Goal: Task Accomplishment & Management: Use online tool/utility

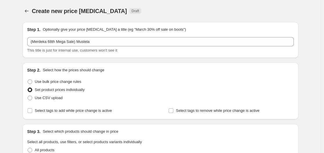
scroll to position [145, 0]
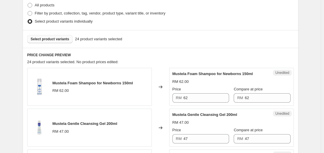
click at [59, 38] on span "Select product variants" at bounding box center [50, 39] width 39 height 5
click at [55, 37] on span "Select product variants" at bounding box center [50, 39] width 39 height 5
click at [212, 100] on input "62" at bounding box center [206, 97] width 46 height 9
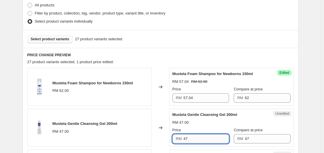
click at [198, 141] on input "47" at bounding box center [206, 138] width 46 height 9
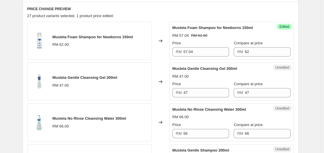
scroll to position [203, 0]
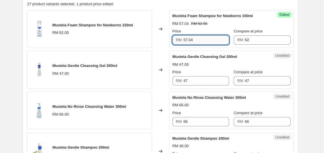
click at [200, 39] on input "57.04" at bounding box center [206, 39] width 46 height 9
drag, startPoint x: 200, startPoint y: 39, endPoint x: 167, endPoint y: 44, distance: 33.4
click at [167, 44] on div "Mustela Foam Shampoo for Newborns 150ml RM 62.00 Changed to Success Edited Must…" at bounding box center [160, 29] width 266 height 38
type input "62"
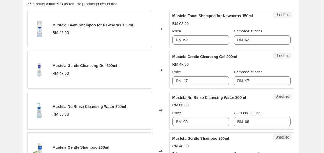
click at [161, 19] on div "Changed to" at bounding box center [160, 29] width 17 height 38
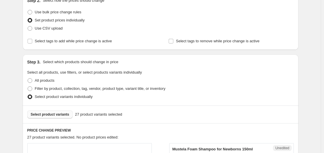
scroll to position [58, 0]
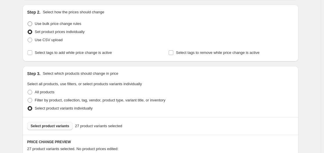
click at [75, 23] on span "Use bulk price change rules" at bounding box center [58, 23] width 46 height 4
click at [28, 22] on input "Use bulk price change rules" at bounding box center [28, 21] width 0 height 0
radio input "true"
select select "percentage"
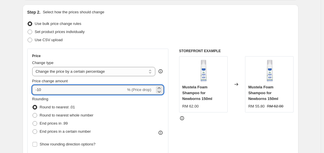
click at [81, 92] on input "-10" at bounding box center [79, 89] width 94 height 9
type input "-1"
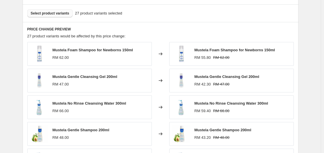
scroll to position [319, 0]
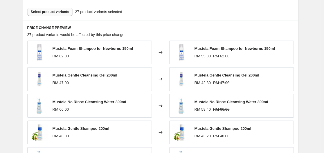
type input "-8"
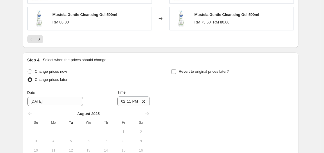
scroll to position [522, 0]
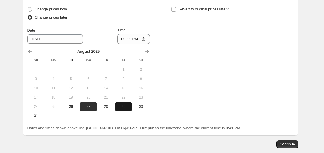
click at [128, 108] on span "29" at bounding box center [123, 106] width 13 height 5
type input "[DATE]"
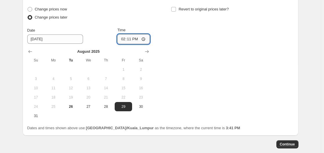
click at [138, 38] on input "14:11" at bounding box center [133, 39] width 32 height 10
click at [144, 38] on input "14:11" at bounding box center [133, 39] width 32 height 10
type input "00:00"
click at [212, 50] on div "Change prices now Change prices later Date [DATE] Time 00:00 [DATE] Su Mo Tu We…" at bounding box center [160, 62] width 266 height 115
click at [201, 8] on span "Revert to original prices later?" at bounding box center [203, 9] width 50 height 4
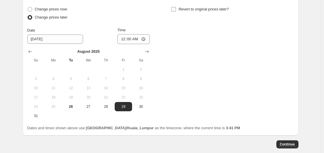
click at [176, 8] on input "Revert to original prices later?" at bounding box center [173, 9] width 5 height 5
checkbox input "true"
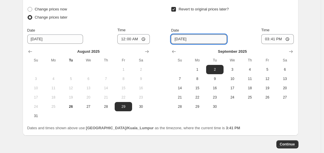
click at [200, 40] on input "[DATE]" at bounding box center [199, 39] width 56 height 9
click at [233, 87] on span "17" at bounding box center [232, 88] width 13 height 5
type input "[DATE]"
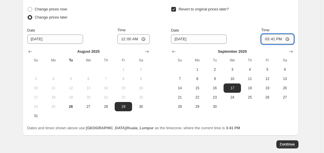
click at [280, 39] on input "15:41" at bounding box center [277, 39] width 32 height 10
click at [274, 42] on input "15:41" at bounding box center [277, 39] width 32 height 10
click at [287, 38] on input "15:41" at bounding box center [277, 39] width 32 height 10
type input "23:59"
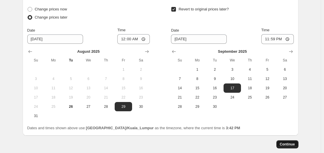
click at [291, 143] on span "Continue" at bounding box center [287, 144] width 15 height 5
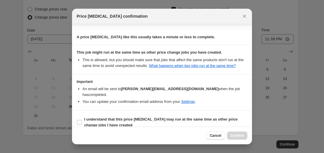
scroll to position [90, 0]
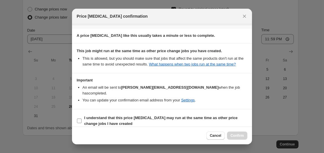
click at [169, 116] on b "I understand that this price [MEDICAL_DATA] may run at the same time as other p…" at bounding box center [160, 121] width 153 height 10
click at [81, 119] on input "I understand that this price [MEDICAL_DATA] may run at the same time as other p…" at bounding box center [79, 121] width 5 height 5
checkbox input "true"
click at [242, 135] on span "Confirm" at bounding box center [236, 135] width 13 height 5
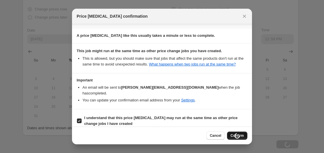
type input "(Merdeka 68th Mega Sale) Mustela"
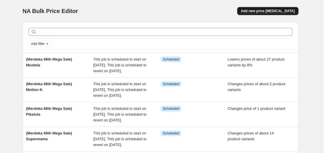
click at [274, 9] on span "Add new price [MEDICAL_DATA]" at bounding box center [267, 11] width 54 height 5
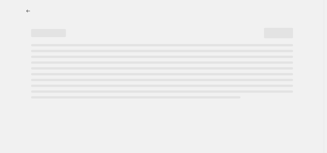
select select "percentage"
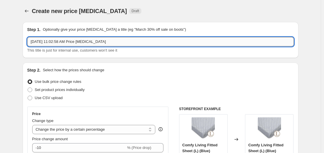
click at [119, 44] on input "[DATE] 11:02:58 AM Price [MEDICAL_DATA]" at bounding box center [160, 41] width 266 height 9
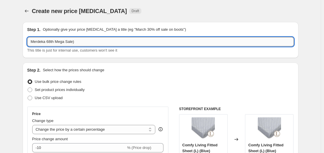
click at [31, 42] on input "Merdeka 68th Mega Sale)" at bounding box center [160, 41] width 266 height 9
click at [93, 44] on input "(Merdeka 68th Mega Sale)" at bounding box center [160, 41] width 266 height 9
type input "(Merdeka 68th Mega Sale) Ivenet, Little Toothsome"
click at [84, 90] on span "Set product prices individually" at bounding box center [60, 90] width 50 height 4
click at [28, 88] on input "Set product prices individually" at bounding box center [28, 88] width 0 height 0
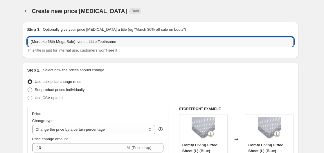
radio input "true"
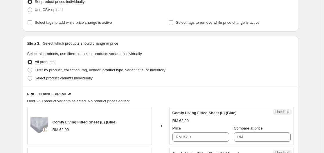
scroll to position [87, 0]
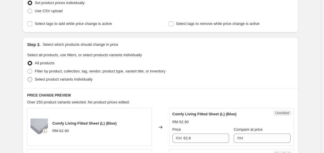
click at [45, 78] on span "Select product variants individually" at bounding box center [64, 79] width 58 height 4
click at [28, 77] on input "Select product variants individually" at bounding box center [28, 77] width 0 height 0
radio input "true"
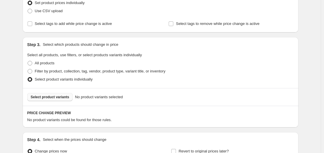
click at [67, 98] on span "Select product variants" at bounding box center [50, 97] width 39 height 5
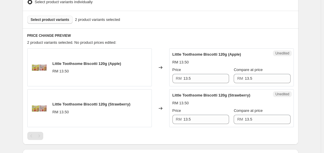
scroll to position [174, 0]
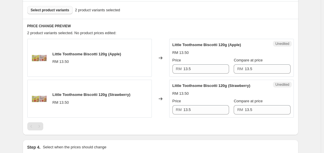
click at [65, 10] on span "Select product variants" at bounding box center [50, 10] width 39 height 5
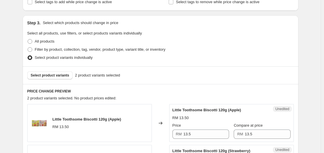
scroll to position [145, 0]
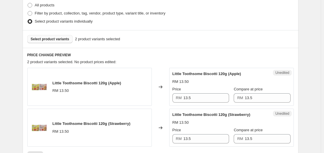
click at [64, 38] on span "Select product variants" at bounding box center [50, 39] width 39 height 5
click at [57, 37] on span "Select product variants" at bounding box center [50, 39] width 39 height 5
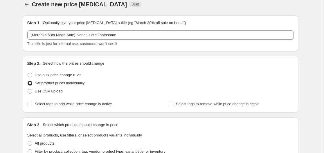
scroll to position [0, 0]
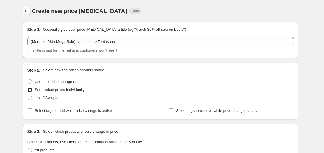
click at [28, 12] on icon "Price change jobs" at bounding box center [27, 11] width 6 height 6
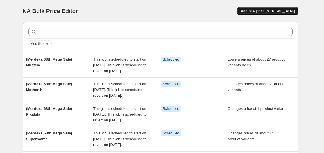
click at [263, 10] on span "Add new price [MEDICAL_DATA]" at bounding box center [267, 11] width 54 height 5
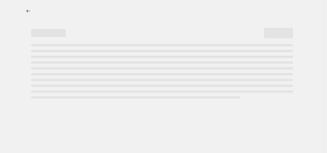
select select "percentage"
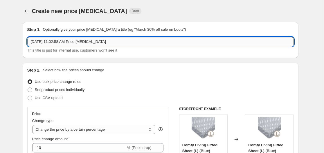
click at [119, 43] on input "[DATE] 11:02:58 AM Price [MEDICAL_DATA]" at bounding box center [160, 41] width 266 height 9
click at [120, 44] on input "[DATE] 11:02:58 AM Price [MEDICAL_DATA]" at bounding box center [160, 41] width 266 height 9
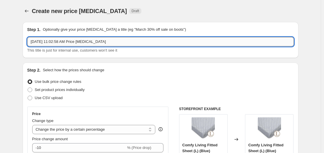
click at [119, 44] on input "[DATE] 11:02:58 AM Price [MEDICAL_DATA]" at bounding box center [160, 41] width 266 height 9
type input "L"
click at [126, 46] on input "text" at bounding box center [160, 41] width 266 height 9
type input "(Merdeka 68th Mega Sale)"
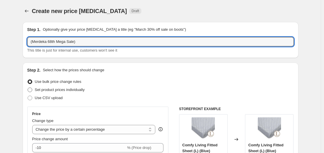
click at [63, 90] on span "Set product prices individually" at bounding box center [60, 90] width 50 height 4
click at [28, 88] on input "Set product prices individually" at bounding box center [28, 88] width 0 height 0
radio input "true"
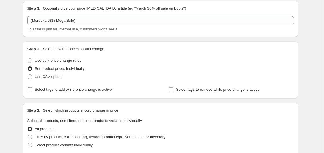
scroll to position [58, 0]
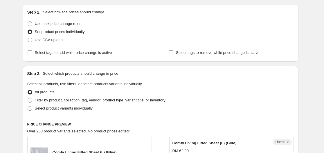
click at [60, 110] on span "Select product variants individually" at bounding box center [64, 108] width 58 height 4
click at [28, 106] on input "Select product variants individually" at bounding box center [28, 106] width 0 height 0
radio input "true"
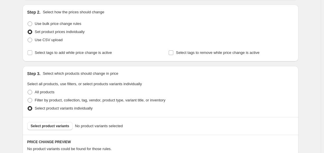
click at [74, 107] on span "Select product variants individually" at bounding box center [64, 108] width 58 height 4
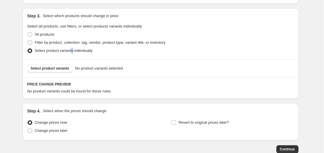
scroll to position [116, 0]
click at [51, 70] on span "Select product variants" at bounding box center [50, 68] width 39 height 5
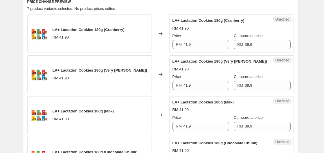
scroll to position [203, 0]
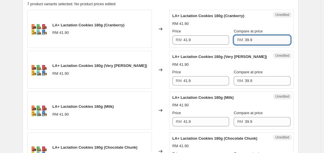
click at [257, 41] on input "39.9" at bounding box center [267, 39] width 46 height 9
click at [258, 40] on input "39.9" at bounding box center [267, 39] width 46 height 9
type input "41.90"
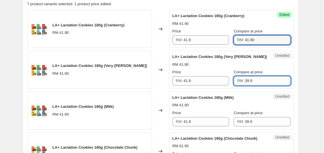
click at [252, 80] on input "39.9" at bounding box center [267, 80] width 46 height 9
drag, startPoint x: 263, startPoint y: 39, endPoint x: 228, endPoint y: 40, distance: 34.5
click at [228, 40] on div "Price RM 41.9 Compare at price RM 41.90" at bounding box center [231, 36] width 118 height 16
click at [264, 82] on input "39.9" at bounding box center [267, 80] width 46 height 9
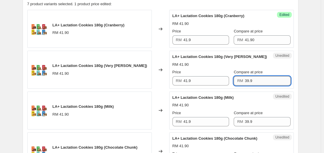
click at [264, 82] on input "39.9" at bounding box center [267, 80] width 46 height 9
paste input "41.90"
type input "41.90"
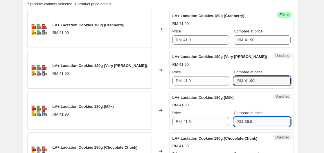
click at [263, 122] on input "39.9" at bounding box center [267, 121] width 46 height 9
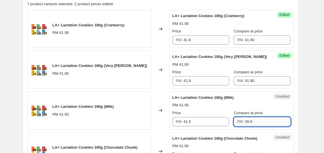
click at [263, 122] on input "39.9" at bounding box center [267, 121] width 46 height 9
paste input "41.90"
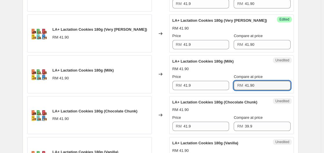
scroll to position [290, 0]
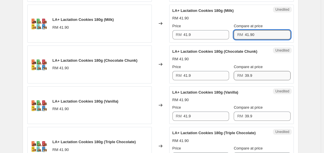
type input "41.90"
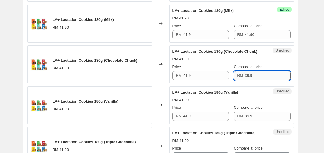
click at [255, 76] on input "39.9" at bounding box center [267, 75] width 46 height 9
paste input "41.90"
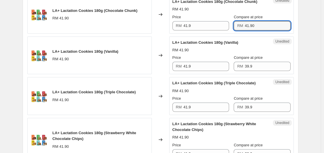
scroll to position [348, 0]
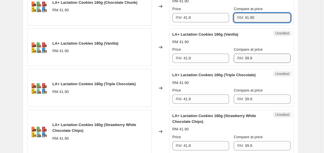
type input "41.90"
click at [259, 58] on input "39.9" at bounding box center [267, 58] width 46 height 9
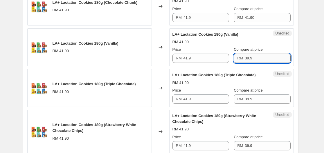
click at [259, 58] on input "39.9" at bounding box center [267, 58] width 46 height 9
paste input "41.90"
type input "41.90"
click at [259, 101] on input "39.9" at bounding box center [267, 99] width 46 height 9
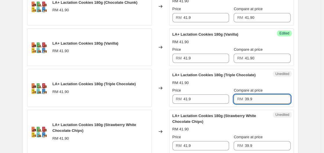
click at [259, 101] on input "39.9" at bounding box center [267, 99] width 46 height 9
paste input "41.90"
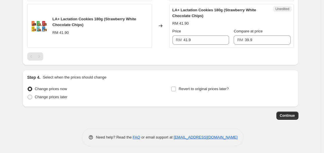
scroll to position [456, 0]
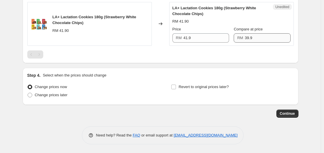
type input "41.90"
click at [255, 39] on input "39.9" at bounding box center [267, 37] width 46 height 9
click at [253, 39] on input "39.9" at bounding box center [267, 37] width 46 height 9
paste input "41.90"
drag, startPoint x: 260, startPoint y: 38, endPoint x: 224, endPoint y: 42, distance: 36.5
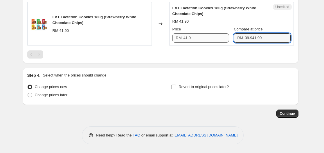
click at [224, 42] on div "Price RM 41.9 Compare at price RM 39.941.90" at bounding box center [231, 34] width 118 height 16
paste input "text"
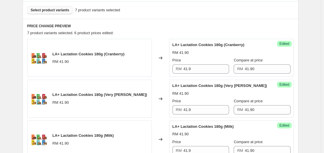
scroll to position [0, 0]
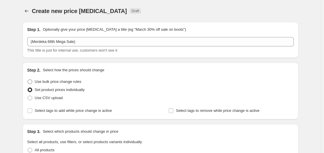
type input "41.90"
click at [71, 81] on span "Use bulk price change rules" at bounding box center [58, 81] width 46 height 4
click at [28, 80] on input "Use bulk price change rules" at bounding box center [28, 79] width 0 height 0
radio input "true"
select select "percentage"
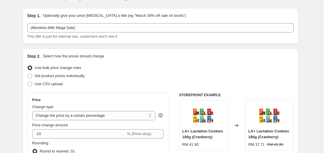
scroll to position [29, 0]
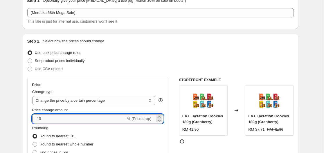
click at [84, 117] on input "-10" at bounding box center [79, 118] width 94 height 9
type input "-1"
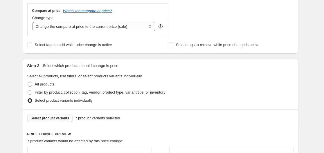
scroll to position [319, 0]
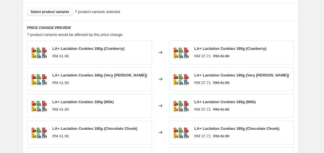
type input "-14.56"
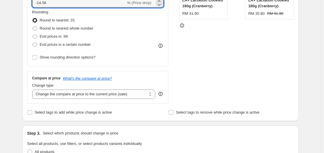
scroll to position [116, 0]
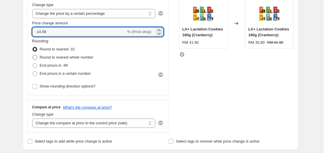
click at [77, 57] on span "Round to nearest whole number" at bounding box center [67, 57] width 54 height 4
click at [33, 55] on input "Round to nearest whole number" at bounding box center [32, 55] width 0 height 0
radio input "true"
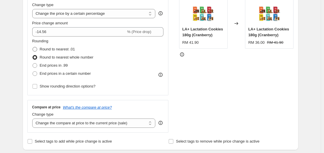
click at [61, 50] on span "Round to nearest .01" at bounding box center [57, 49] width 35 height 4
click at [33, 47] on input "Round to nearest .01" at bounding box center [32, 47] width 0 height 0
radio input "true"
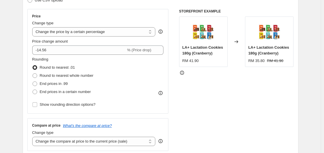
scroll to position [87, 0]
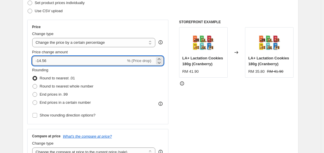
click at [95, 56] on input "-14.56" at bounding box center [79, 60] width 94 height 9
click at [162, 64] on icon at bounding box center [159, 63] width 6 height 6
click at [161, 59] on icon at bounding box center [159, 59] width 6 height 6
type input "-13.56"
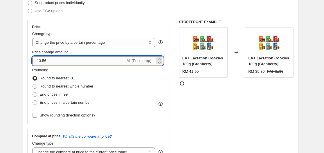
click at [117, 62] on input "-13.56" at bounding box center [79, 60] width 94 height 9
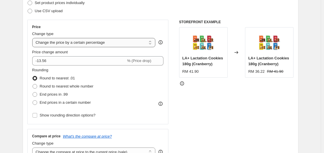
click at [111, 45] on select "Change the price to a certain amount Change the price by a certain amount Chang…" at bounding box center [93, 42] width 123 height 9
select select "to"
click at [33, 38] on select "Change the price to a certain amount Change the price by a certain amount Chang…" at bounding box center [93, 42] width 123 height 9
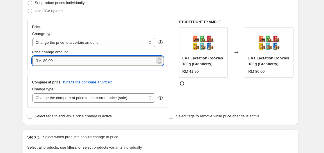
click at [100, 60] on input "80.00" at bounding box center [98, 60] width 111 height 9
click at [80, 61] on input "80.00" at bounding box center [98, 60] width 111 height 9
click at [79, 61] on input "80.00" at bounding box center [98, 60] width 111 height 9
type input "35.80"
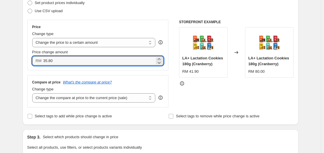
click at [116, 21] on div "Price Change type Change the price to a certain amount Change the price by a ce…" at bounding box center [97, 45] width 141 height 51
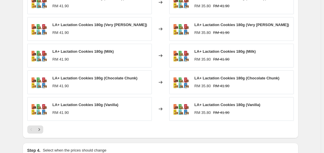
scroll to position [391, 0]
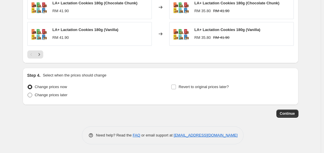
click at [60, 95] on span "Change prices later" at bounding box center [51, 95] width 33 height 4
click at [28, 93] on input "Change prices later" at bounding box center [28, 93] width 0 height 0
radio input "true"
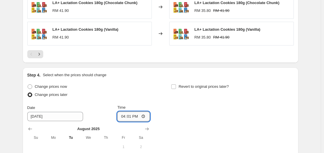
click at [121, 116] on input "16:01" at bounding box center [133, 117] width 32 height 10
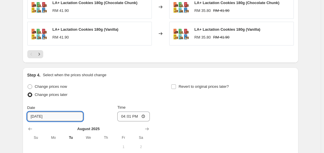
click at [54, 121] on input "[DATE]" at bounding box center [55, 116] width 56 height 9
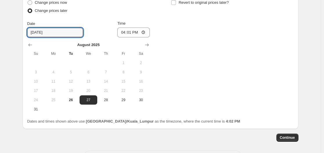
scroll to position [478, 0]
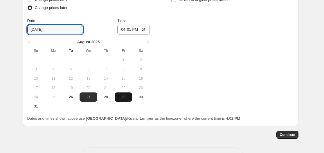
click at [125, 99] on span "29" at bounding box center [123, 97] width 13 height 5
type input "[DATE]"
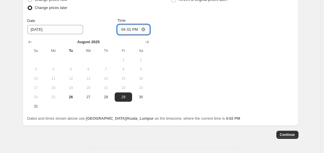
click at [143, 30] on input "16:01" at bounding box center [133, 30] width 32 height 10
type input "00:00"
click at [196, 50] on div "Change prices now Change prices later Date [DATE] Time 00:00 [DATE] Su Mo Tu We…" at bounding box center [160, 53] width 266 height 115
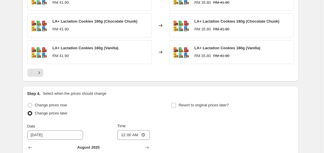
scroll to position [362, 0]
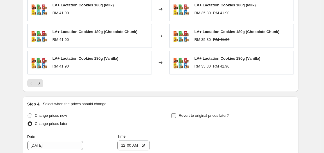
click at [202, 117] on span "Revert to original prices later?" at bounding box center [203, 115] width 50 height 4
click at [176, 117] on input "Revert to original prices later?" at bounding box center [173, 115] width 5 height 5
checkbox input "true"
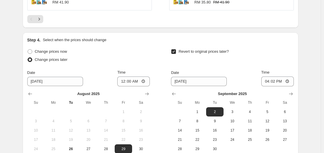
scroll to position [449, 0]
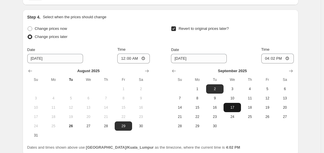
click at [233, 108] on span "17" at bounding box center [232, 107] width 13 height 5
type input "[DATE]"
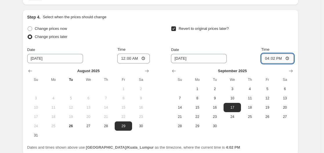
click at [289, 59] on input "16:02" at bounding box center [277, 59] width 32 height 10
type input "23:59"
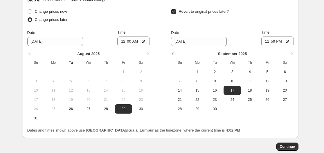
scroll to position [470, 0]
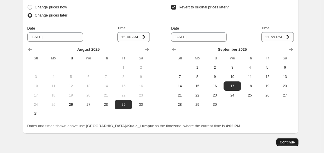
click at [290, 141] on span "Continue" at bounding box center [287, 142] width 15 height 5
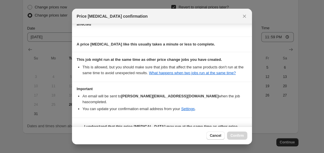
scroll to position [90, 0]
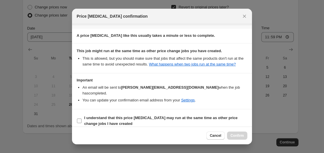
click at [213, 116] on b "I understand that this price [MEDICAL_DATA] may run at the same time as other p…" at bounding box center [160, 121] width 153 height 10
click at [81, 119] on input "I understand that this price [MEDICAL_DATA] may run at the same time as other p…" at bounding box center [79, 121] width 5 height 5
checkbox input "true"
click at [240, 137] on span "Confirm" at bounding box center [236, 135] width 13 height 5
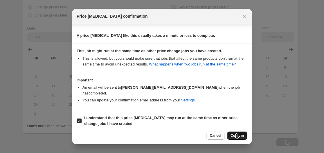
type input "(Merdeka 68th Mega Sale)"
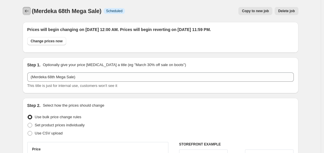
click at [28, 8] on icon "Price change jobs" at bounding box center [27, 11] width 6 height 6
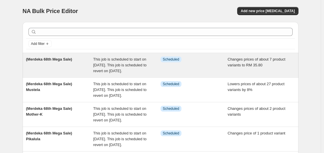
click at [106, 67] on span "This job is scheduled to start on [DATE]. This job is scheduled to revert on [D…" at bounding box center [119, 65] width 53 height 16
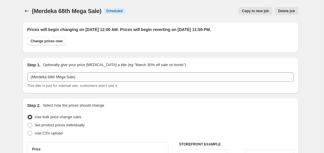
click at [90, 83] on div "This title is just for internal use, customers won't see it" at bounding box center [160, 86] width 266 height 6
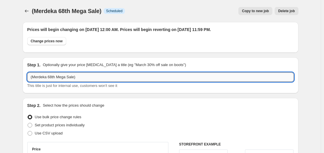
click at [93, 79] on input "(Merdeka 68th Mega Sale)" at bounding box center [160, 77] width 266 height 9
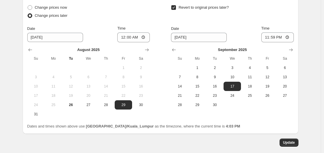
scroll to position [534, 0]
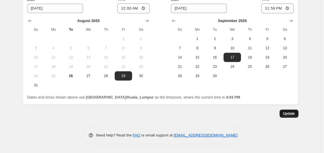
type input "(Merdeka 68th Mega Sale) LA+ lactation cookies"
click at [283, 114] on button "Update" at bounding box center [288, 114] width 19 height 8
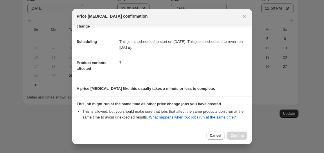
scroll to position [90, 0]
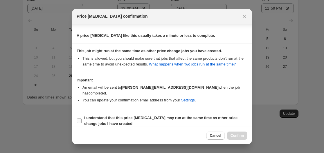
click at [210, 116] on b "I understand that this price [MEDICAL_DATA] may run at the same time as other p…" at bounding box center [160, 121] width 153 height 10
click at [81, 119] on input "I understand that this price [MEDICAL_DATA] may run at the same time as other p…" at bounding box center [79, 121] width 5 height 5
checkbox input "true"
click at [233, 138] on button "Confirm" at bounding box center [237, 136] width 20 height 8
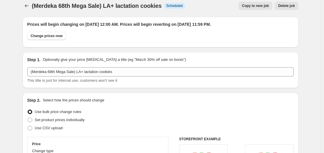
scroll to position [0, 0]
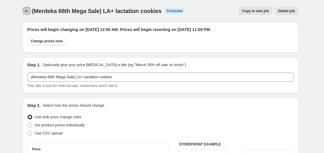
click at [28, 10] on icon "Price change jobs" at bounding box center [27, 11] width 6 height 6
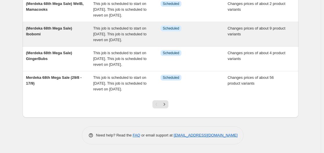
scroll to position [262, 0]
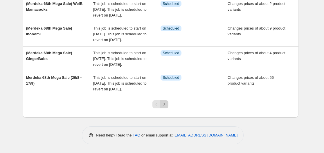
click at [167, 104] on icon "Next" at bounding box center [164, 105] width 6 height 6
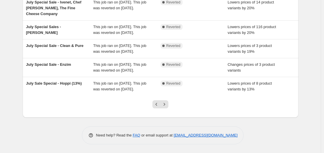
scroll to position [198, 0]
click at [155, 105] on icon "Previous" at bounding box center [156, 105] width 6 height 6
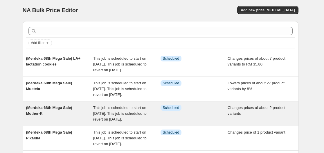
scroll to position [0, 0]
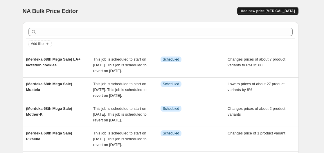
click at [274, 13] on span "Add new price [MEDICAL_DATA]" at bounding box center [267, 11] width 54 height 5
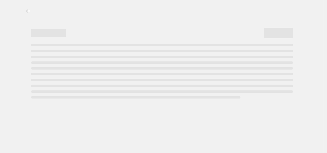
select select "percentage"
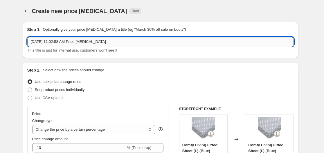
click at [182, 38] on input "[DATE] 11:02:58 AM Price [MEDICAL_DATA]" at bounding box center [160, 41] width 266 height 9
click at [182, 37] on input "[DATE] 11:02:58 AM Price [MEDICAL_DATA]" at bounding box center [160, 41] width 266 height 9
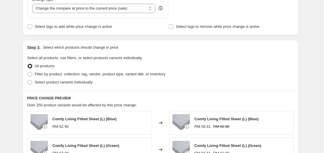
scroll to position [232, 0]
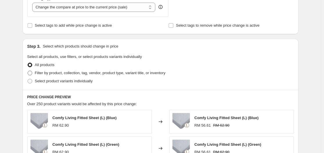
type input "(Merdeka 68th Mega Sale) GrannyBen"
click at [70, 73] on span "Filter by product, collection, tag, vendor, product type, variant title, or inv…" at bounding box center [100, 73] width 131 height 4
click at [28, 71] on input "Filter by product, collection, tag, vendor, product type, variant title, or inv…" at bounding box center [28, 71] width 0 height 0
radio input "true"
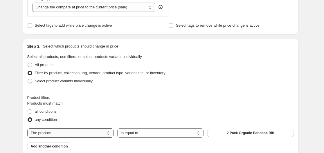
click at [44, 131] on select "The product The product's collection The product's tag The product's vendor The…" at bounding box center [70, 132] width 86 height 9
click at [74, 135] on select "The product The product's collection The product's tag The product's vendor The…" at bounding box center [70, 132] width 86 height 9
select select "vendor"
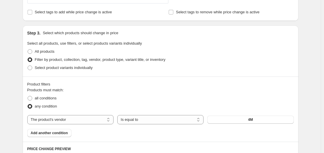
scroll to position [261, 0]
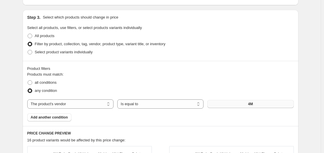
click at [243, 105] on button "4M" at bounding box center [250, 104] width 86 height 8
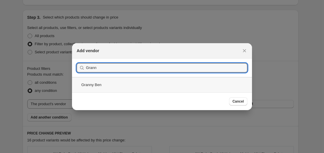
type input "Grann"
click at [192, 90] on div "Granny Ben" at bounding box center [162, 84] width 180 height 15
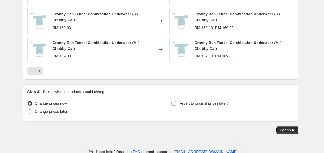
scroll to position [493, 0]
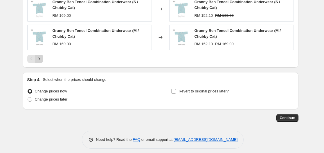
click at [42, 60] on icon "Next" at bounding box center [39, 59] width 6 height 6
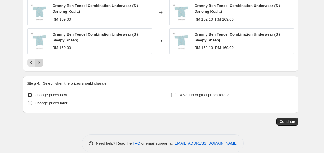
click at [41, 64] on icon "Next" at bounding box center [39, 63] width 6 height 6
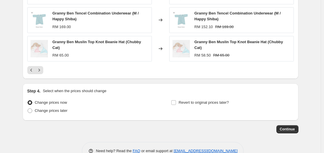
scroll to position [500, 0]
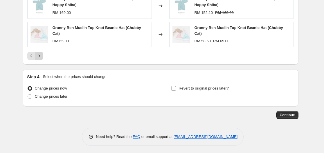
click at [39, 55] on icon "Next" at bounding box center [39, 56] width 6 height 6
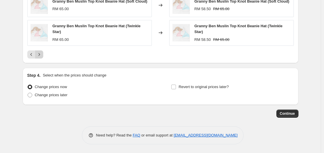
click at [42, 54] on icon "Next" at bounding box center [39, 55] width 6 height 6
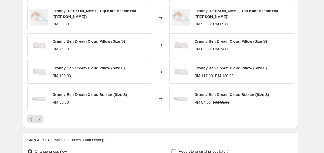
scroll to position [494, 0]
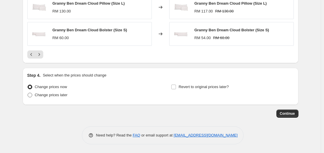
click at [64, 94] on span "Change prices later" at bounding box center [51, 95] width 33 height 4
click at [28, 93] on input "Change prices later" at bounding box center [28, 93] width 0 height 0
radio input "true"
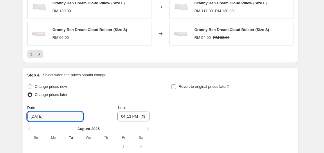
click at [60, 117] on input "[DATE]" at bounding box center [55, 116] width 56 height 9
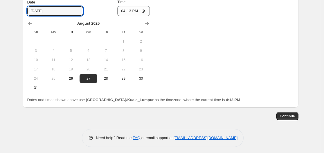
scroll to position [602, 0]
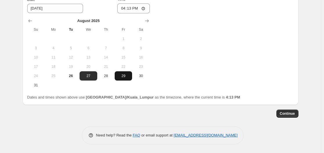
click at [120, 76] on span "29" at bounding box center [123, 76] width 13 height 5
type input "[DATE]"
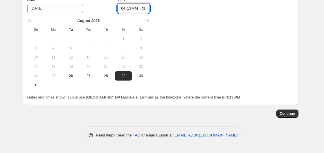
click at [133, 8] on input "16:13" at bounding box center [133, 8] width 32 height 10
click at [142, 8] on input "16:13" at bounding box center [133, 8] width 32 height 10
click at [144, 9] on input "16:13" at bounding box center [133, 8] width 32 height 10
type input "00:00"
click at [199, 33] on div "Change prices now Change prices later Date [DATE] Time 00:00 [DATE] Su Mo Tu We…" at bounding box center [160, 31] width 266 height 115
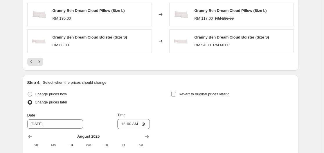
click at [215, 95] on span "Revert to original prices later?" at bounding box center [203, 94] width 50 height 4
click at [176, 95] on input "Revert to original prices later?" at bounding box center [173, 94] width 5 height 5
checkbox input "true"
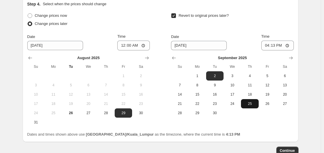
scroll to position [573, 0]
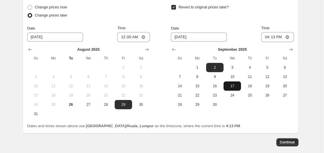
click at [233, 86] on span "17" at bounding box center [232, 86] width 13 height 5
type input "[DATE]"
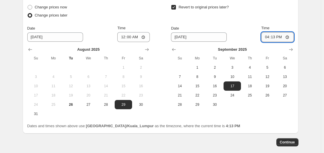
click at [285, 37] on input "16:13" at bounding box center [277, 37] width 32 height 10
type input "23:59"
click at [289, 142] on span "Continue" at bounding box center [287, 142] width 15 height 5
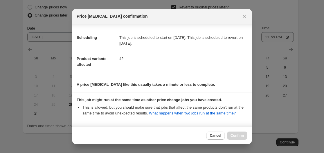
scroll to position [90, 0]
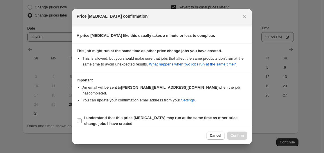
click at [197, 116] on b "I understand that this price [MEDICAL_DATA] may run at the same time as other p…" at bounding box center [160, 121] width 153 height 10
click at [81, 119] on input "I understand that this price [MEDICAL_DATA] may run at the same time as other p…" at bounding box center [79, 121] width 5 height 5
checkbox input "true"
click at [244, 135] on button "Confirm" at bounding box center [237, 136] width 20 height 8
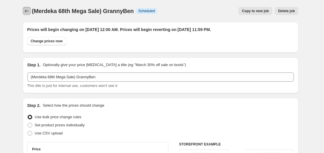
click at [29, 12] on icon "Price change jobs" at bounding box center [27, 11] width 6 height 6
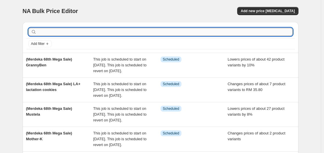
click at [95, 32] on input "text" at bounding box center [165, 32] width 255 height 8
click at [281, 11] on span "Add new price [MEDICAL_DATA]" at bounding box center [267, 11] width 54 height 5
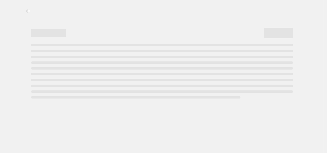
select select "percentage"
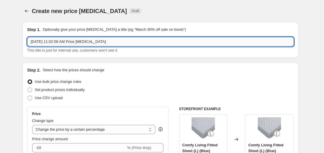
click at [113, 42] on input "[DATE] 11:02:58 AM Price [MEDICAL_DATA]" at bounding box center [160, 41] width 266 height 9
type input "M"
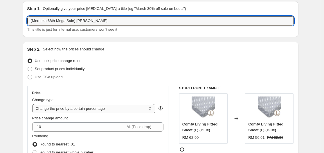
scroll to position [29, 0]
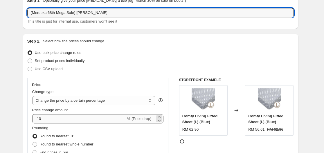
type input "(Merdeka 68th Mega Sale) [PERSON_NAME]"
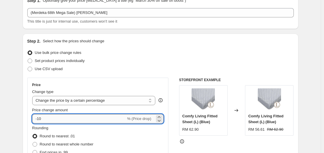
click at [55, 122] on input "-10" at bounding box center [79, 118] width 94 height 9
type input "-1"
click at [68, 117] on input "-20" at bounding box center [79, 118] width 94 height 9
type input "-2"
type input "0"
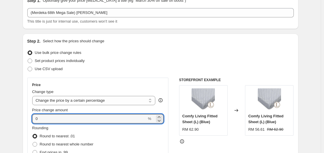
click at [77, 128] on fieldset "Rounding Round to nearest .01 Round to nearest whole number End prices in .99 E…" at bounding box center [62, 144] width 61 height 39
click at [90, 117] on input "0" at bounding box center [89, 118] width 115 height 9
type input "1"
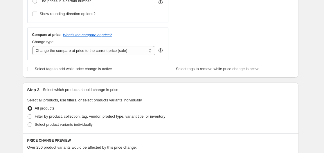
scroll to position [203, 0]
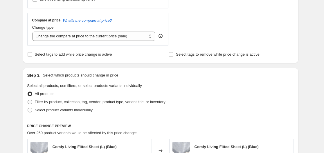
type input "0"
click at [67, 104] on span "Filter by product, collection, tag, vendor, product type, variant title, or inv…" at bounding box center [100, 102] width 131 height 4
click at [28, 100] on input "Filter by product, collection, tag, vendor, product type, variant title, or inv…" at bounding box center [28, 100] width 0 height 0
radio input "true"
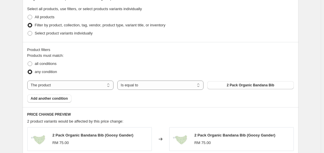
scroll to position [290, 0]
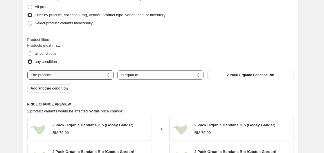
click at [90, 76] on select "The product The product's collection The product's tag The product's vendor The…" at bounding box center [70, 74] width 86 height 9
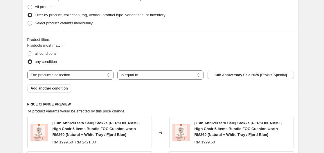
click at [221, 77] on span "13th Anniversary Sale 2025 [Stokke Special]" at bounding box center [250, 75] width 73 height 5
click at [96, 76] on select "The product The product's collection The product's tag The product's vendor The…" at bounding box center [70, 74] width 86 height 9
select select "vendor"
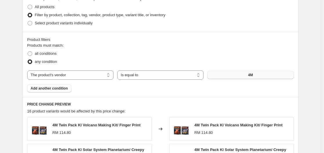
click at [248, 75] on button "4M" at bounding box center [250, 75] width 86 height 8
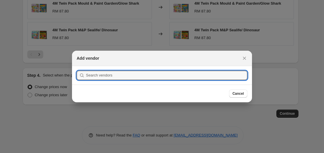
scroll to position [0, 0]
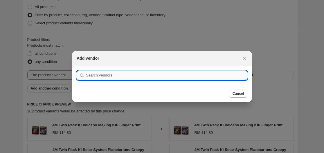
click at [219, 75] on input ":r40o:" at bounding box center [166, 75] width 161 height 9
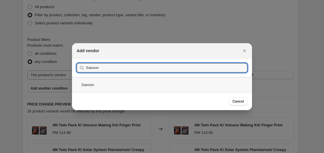
type input "Saeson"
click at [173, 86] on div "Saeson" at bounding box center [162, 84] width 180 height 15
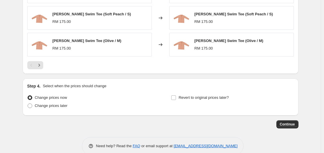
scroll to position [492, 0]
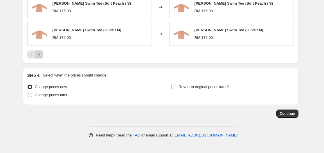
click at [41, 54] on icon "Next" at bounding box center [39, 55] width 6 height 6
click at [41, 56] on icon "Next" at bounding box center [39, 55] width 6 height 6
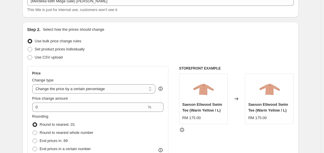
scroll to position [58, 0]
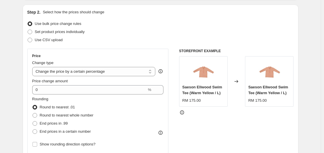
click at [98, 85] on div "Price change amount 0 %" at bounding box center [97, 86] width 131 height 16
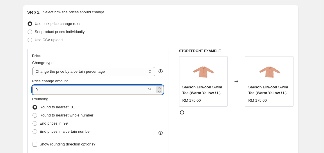
click at [96, 86] on input "0" at bounding box center [89, 89] width 115 height 9
click at [38, 90] on input "20" at bounding box center [75, 89] width 87 height 9
type input "-20"
click at [157, 24] on div "Use bulk price change rules" at bounding box center [160, 24] width 266 height 8
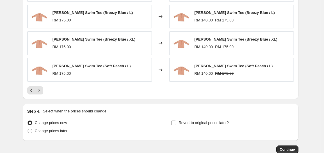
scroll to position [492, 0]
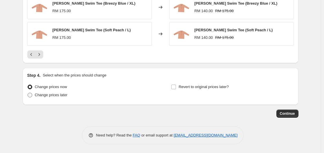
click at [59, 95] on span "Change prices later" at bounding box center [51, 95] width 33 height 4
click at [28, 93] on input "Change prices later" at bounding box center [28, 93] width 0 height 0
radio input "true"
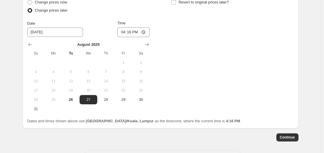
scroll to position [579, 0]
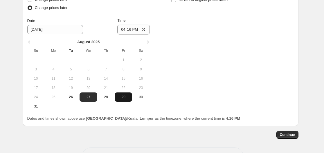
click at [124, 99] on span "29" at bounding box center [123, 97] width 13 height 5
type input "[DATE]"
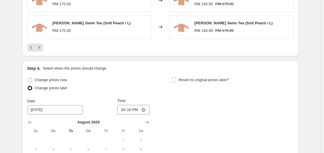
scroll to position [492, 0]
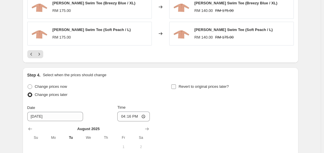
click at [194, 86] on span "Revert to original prices later?" at bounding box center [203, 86] width 50 height 4
click at [176, 86] on input "Revert to original prices later?" at bounding box center [173, 86] width 5 height 5
checkbox input "true"
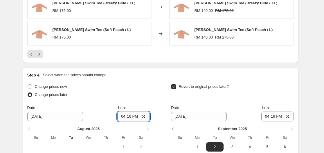
click at [138, 118] on input "16:16" at bounding box center [133, 117] width 32 height 10
click at [141, 117] on input "16:16" at bounding box center [133, 117] width 32 height 10
click at [146, 117] on input "16:16" at bounding box center [133, 117] width 32 height 10
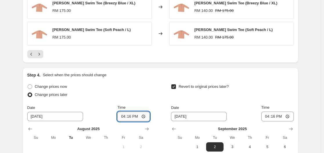
click at [146, 117] on input "16:16" at bounding box center [133, 117] width 32 height 10
type input "00:00"
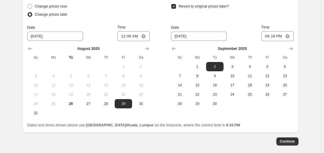
scroll to position [579, 0]
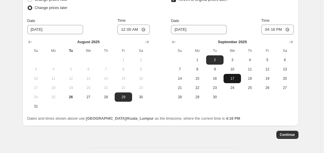
click at [233, 79] on span "17" at bounding box center [232, 78] width 13 height 5
type input "[DATE]"
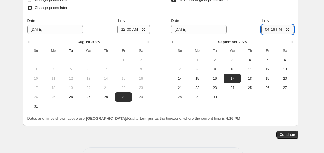
click at [288, 30] on input "16:16" at bounding box center [277, 30] width 32 height 10
type input "23:59"
click at [290, 135] on span "Continue" at bounding box center [287, 135] width 15 height 5
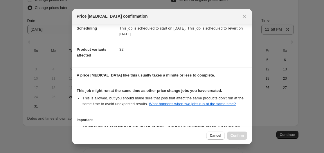
scroll to position [90, 0]
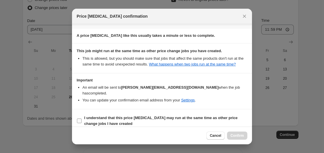
click at [146, 116] on b "I understand that this price [MEDICAL_DATA] may run at the same time as other p…" at bounding box center [160, 121] width 153 height 10
click at [81, 119] on input "I understand that this price [MEDICAL_DATA] may run at the same time as other p…" at bounding box center [79, 121] width 5 height 5
checkbox input "true"
click at [234, 136] on span "Confirm" at bounding box center [236, 135] width 13 height 5
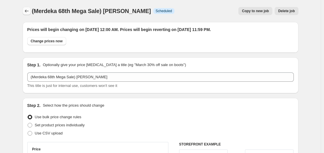
click at [26, 11] on icon "Price change jobs" at bounding box center [27, 11] width 6 height 6
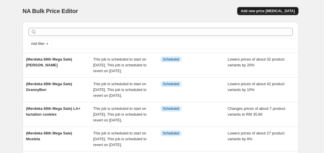
click at [273, 10] on span "Add new price [MEDICAL_DATA]" at bounding box center [267, 11] width 54 height 5
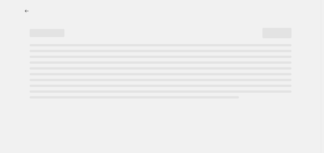
select select "percentage"
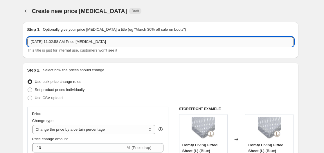
click at [123, 43] on input "[DATE] 11:02:58 AM Price [MEDICAL_DATA]" at bounding box center [160, 41] width 266 height 9
type input "M"
type input "(Merdeka 68th Mega Sale)"
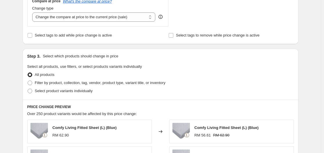
scroll to position [232, 0]
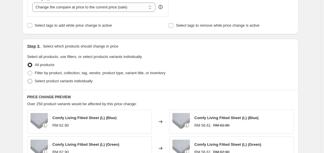
click at [69, 79] on span "Select product variants individually" at bounding box center [64, 81] width 58 height 4
click at [28, 79] on input "Select product variants individually" at bounding box center [28, 79] width 0 height 0
radio input "true"
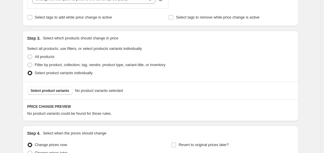
scroll to position [240, 0]
click at [62, 91] on span "Select product variants" at bounding box center [50, 90] width 39 height 5
click at [51, 91] on span "Select product variants" at bounding box center [50, 90] width 39 height 5
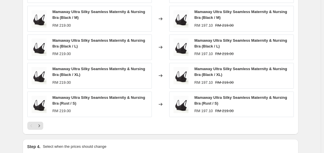
scroll to position [385, 0]
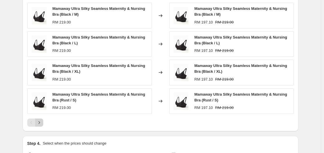
click at [42, 122] on icon "Next" at bounding box center [39, 123] width 6 height 6
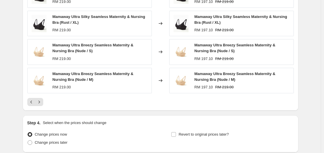
scroll to position [414, 0]
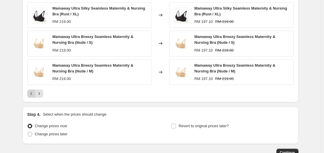
click at [33, 95] on icon "Previous" at bounding box center [31, 94] width 6 height 6
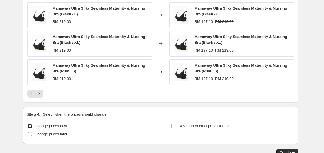
click at [95, 138] on div "Change prices later" at bounding box center [88, 134] width 122 height 8
click at [65, 135] on span "Change prices later" at bounding box center [51, 134] width 33 height 4
click at [28, 132] on input "Change prices later" at bounding box center [28, 132] width 0 height 0
radio input "true"
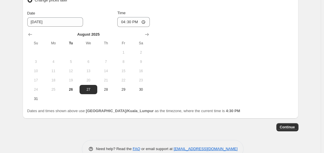
scroll to position [559, 0]
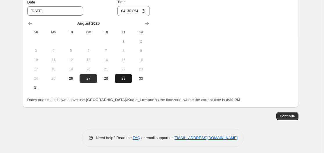
click at [124, 82] on button "29" at bounding box center [123, 78] width 17 height 9
type input "[DATE]"
click at [180, 76] on div "Change prices now Change prices later Date [DATE] Time 16:[DATE] Mo Tu We Th Fr…" at bounding box center [160, 34] width 266 height 115
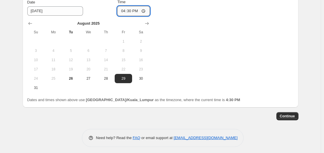
click at [144, 8] on input "16:30" at bounding box center [133, 11] width 32 height 10
click at [145, 10] on input "16:30" at bounding box center [133, 11] width 32 height 10
type input "00:00"
click at [200, 53] on div "Change prices now Change prices later Date [DATE] Time 00:00 [DATE] Su Mo Tu We…" at bounding box center [160, 34] width 266 height 115
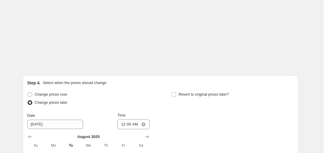
scroll to position [443, 0]
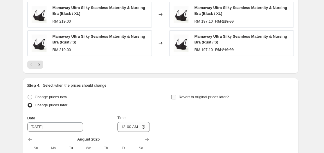
click at [215, 99] on span "Revert to original prices later?" at bounding box center [203, 97] width 50 height 4
click at [176, 99] on input "Revert to original prices later?" at bounding box center [173, 97] width 5 height 5
checkbox input "true"
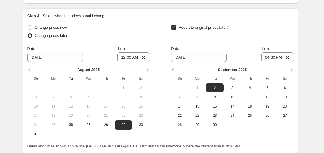
scroll to position [530, 0]
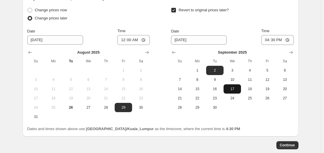
click at [235, 91] on span "17" at bounding box center [232, 89] width 13 height 5
type input "[DATE]"
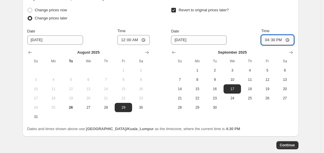
click at [284, 40] on input "16:30" at bounding box center [277, 40] width 32 height 10
click at [288, 39] on input "16:30" at bounding box center [277, 40] width 32 height 10
type input "23:59"
click at [289, 144] on span "Continue" at bounding box center [287, 145] width 15 height 5
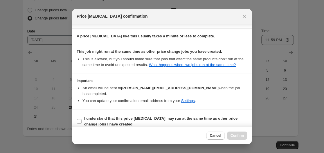
scroll to position [90, 0]
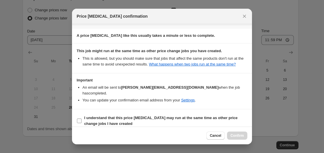
click at [184, 116] on b "I understand that this price [MEDICAL_DATA] may run at the same time as other p…" at bounding box center [160, 121] width 153 height 10
click at [81, 119] on input "I understand that this price [MEDICAL_DATA] may run at the same time as other p…" at bounding box center [79, 121] width 5 height 5
checkbox input "true"
click at [238, 136] on span "Confirm" at bounding box center [236, 135] width 13 height 5
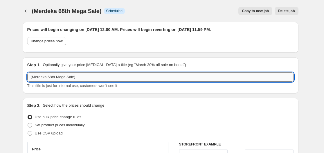
click at [88, 74] on input "(Merdeka 68th Mega Sale)" at bounding box center [160, 77] width 266 height 9
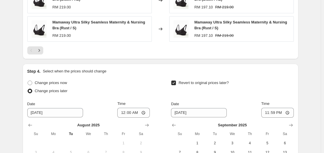
scroll to position [598, 0]
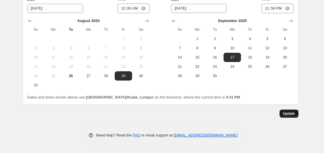
type input "(Merdeka 68th Mega Sale) Mamaway"
click at [294, 113] on span "Update" at bounding box center [289, 113] width 12 height 5
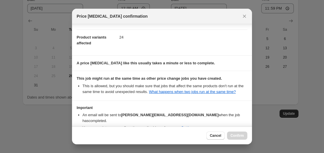
scroll to position [90, 0]
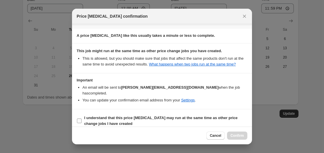
click at [177, 116] on b "I understand that this price [MEDICAL_DATA] may run at the same time as other p…" at bounding box center [160, 121] width 153 height 10
click at [81, 119] on input "I understand that this price [MEDICAL_DATA] may run at the same time as other p…" at bounding box center [79, 121] width 5 height 5
checkbox input "true"
click at [239, 135] on span "Confirm" at bounding box center [236, 135] width 13 height 5
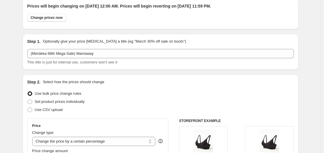
scroll to position [0, 0]
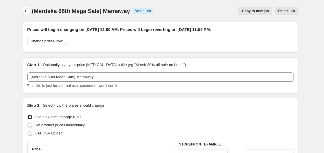
click at [29, 13] on icon "Price change jobs" at bounding box center [27, 11] width 6 height 6
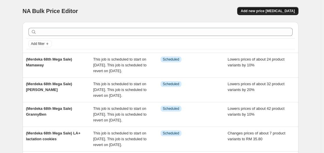
click at [277, 11] on span "Add new price [MEDICAL_DATA]" at bounding box center [267, 11] width 54 height 5
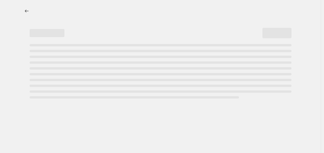
select select "percentage"
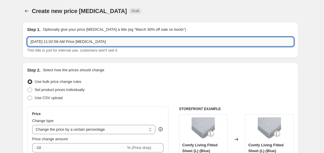
click at [114, 43] on input "[DATE] 11:02:58 AM Price [MEDICAL_DATA]" at bounding box center [160, 41] width 266 height 9
type input "(Merdeka 68th Mega Sale) Offspring"
click at [81, 89] on span "Set product prices individually" at bounding box center [60, 90] width 50 height 4
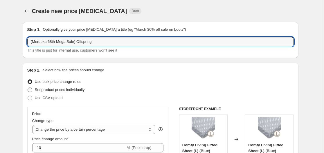
click at [28, 88] on input "Set product prices individually" at bounding box center [28, 88] width 0 height 0
radio input "true"
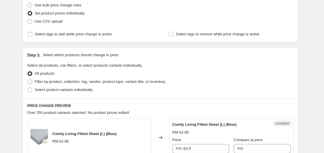
scroll to position [87, 0]
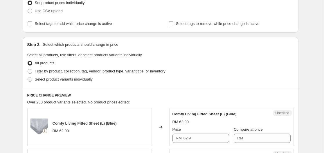
drag, startPoint x: 63, startPoint y: 80, endPoint x: 65, endPoint y: 84, distance: 4.4
click at [65, 84] on div "Step 3. Select which products should change in price Select all products, use f…" at bounding box center [161, 62] width 276 height 51
click at [56, 80] on span "Select product variants individually" at bounding box center [64, 79] width 58 height 4
click at [28, 77] on input "Select product variants individually" at bounding box center [28, 77] width 0 height 0
radio input "true"
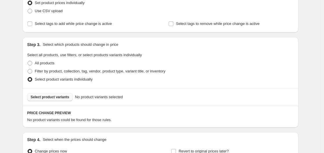
click at [70, 98] on button "Select product variants" at bounding box center [50, 97] width 46 height 8
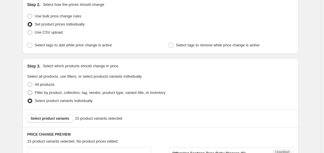
scroll to position [0, 0]
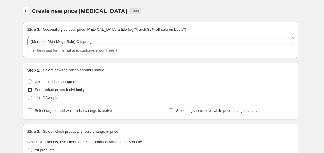
click at [26, 11] on icon "Price change jobs" at bounding box center [27, 11] width 6 height 6
